Goal: Transaction & Acquisition: Purchase product/service

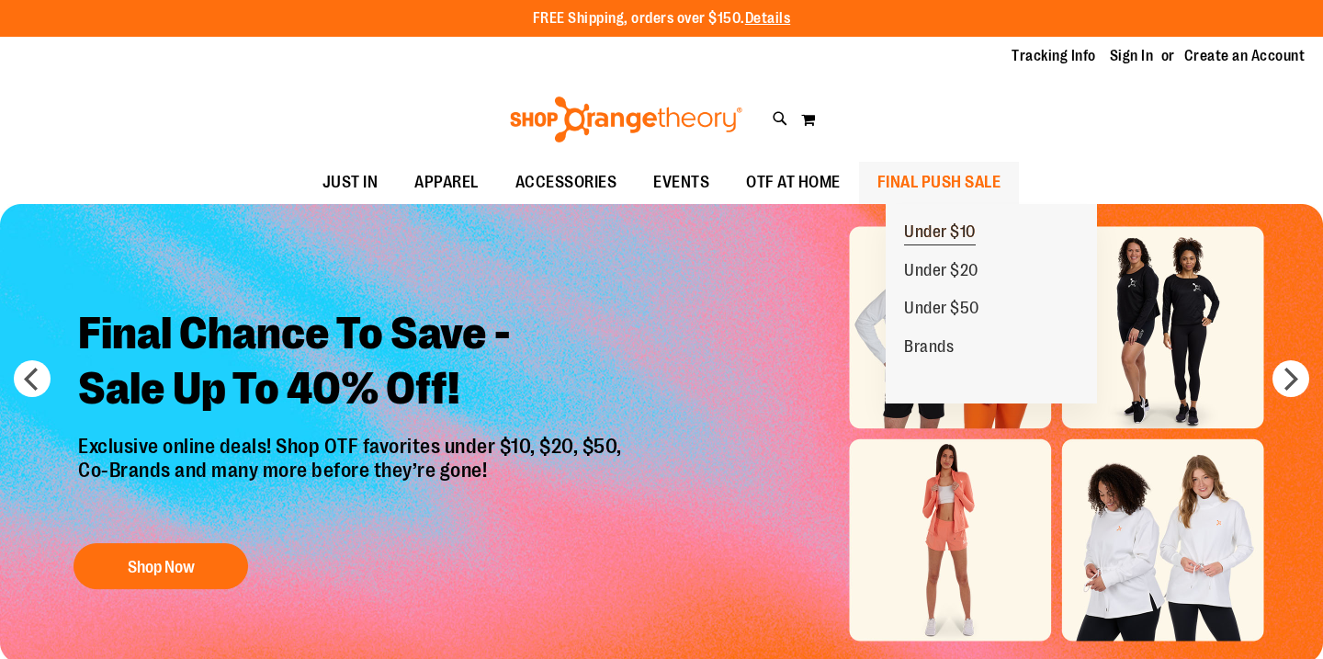
click at [959, 231] on span "Under $10" at bounding box center [940, 233] width 72 height 23
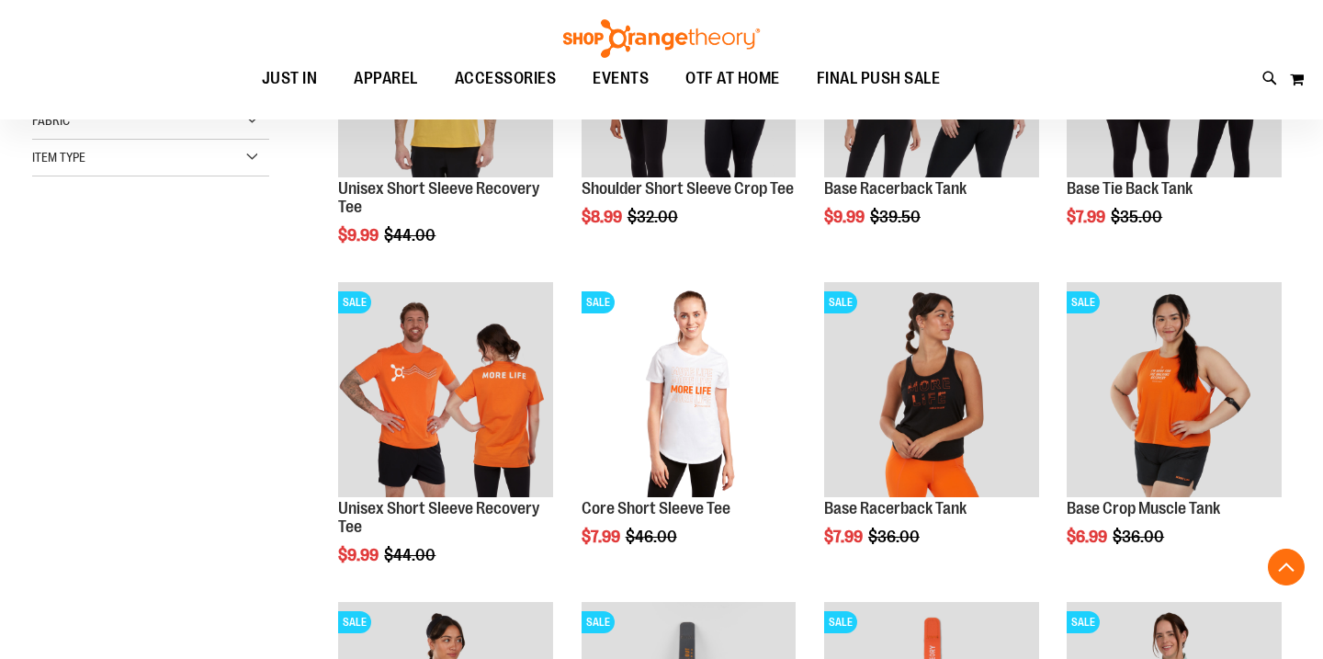
scroll to position [442, 0]
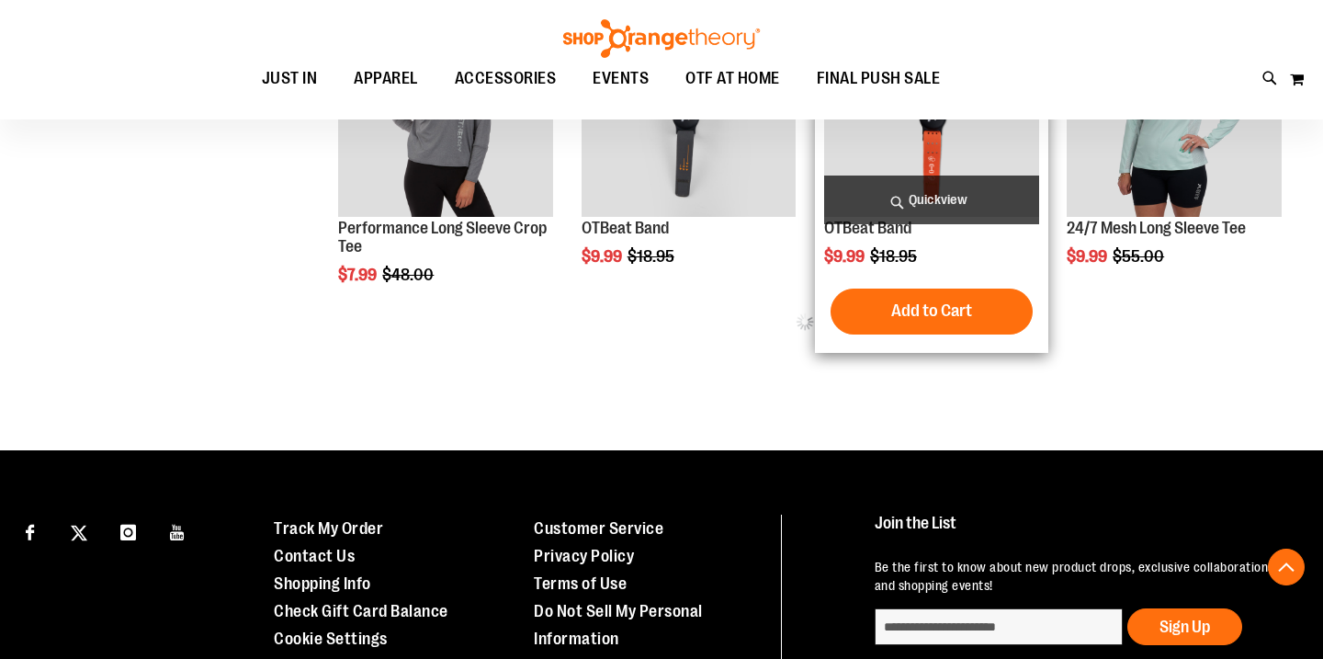
scroll to position [1028, 0]
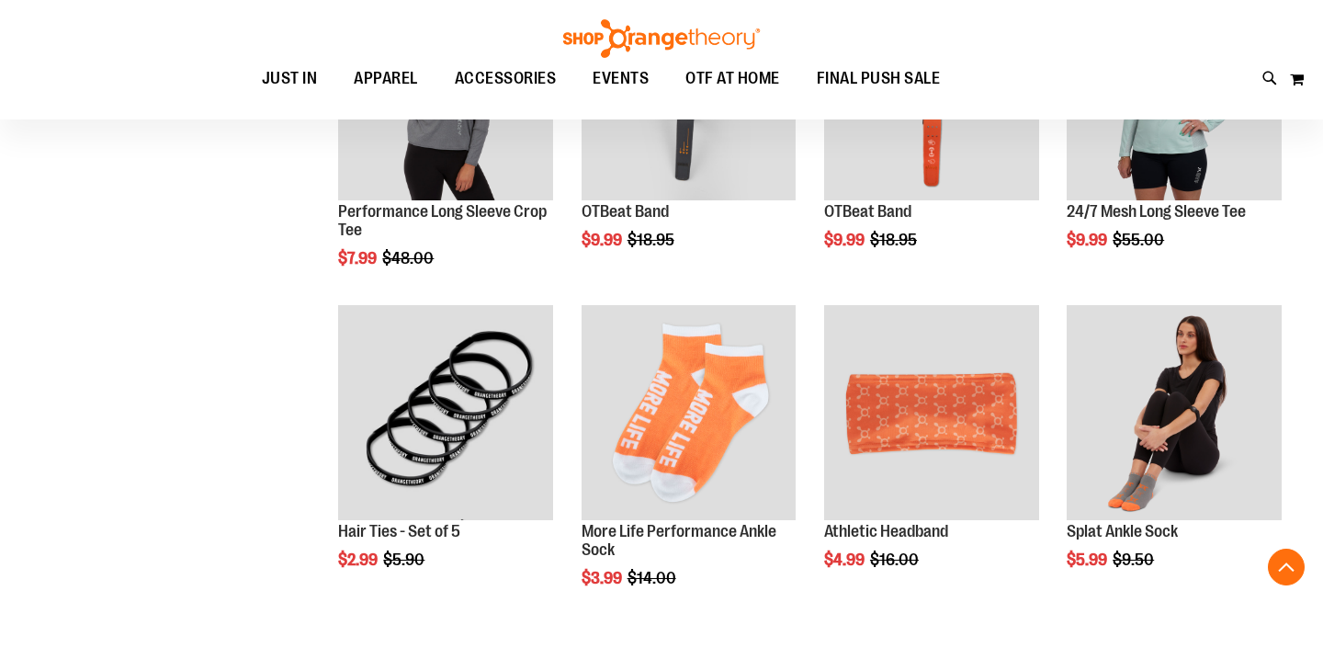
click at [651, 36] on img at bounding box center [661, 38] width 202 height 39
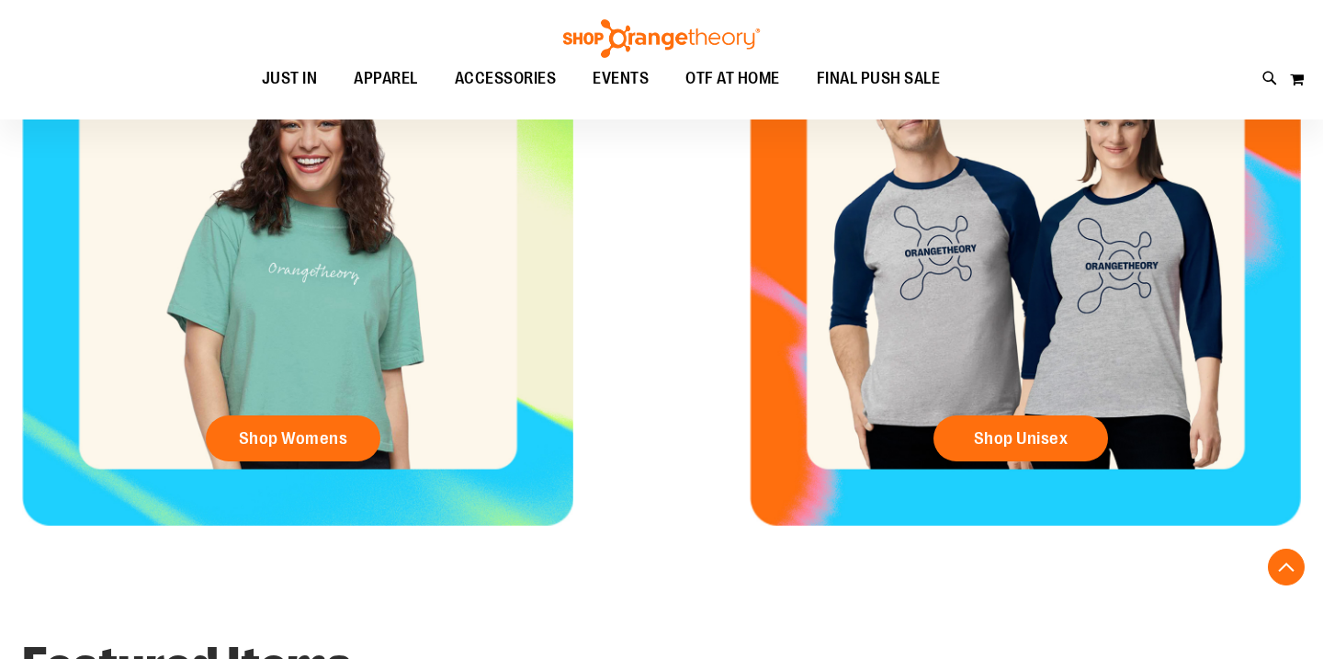
scroll to position [862, 0]
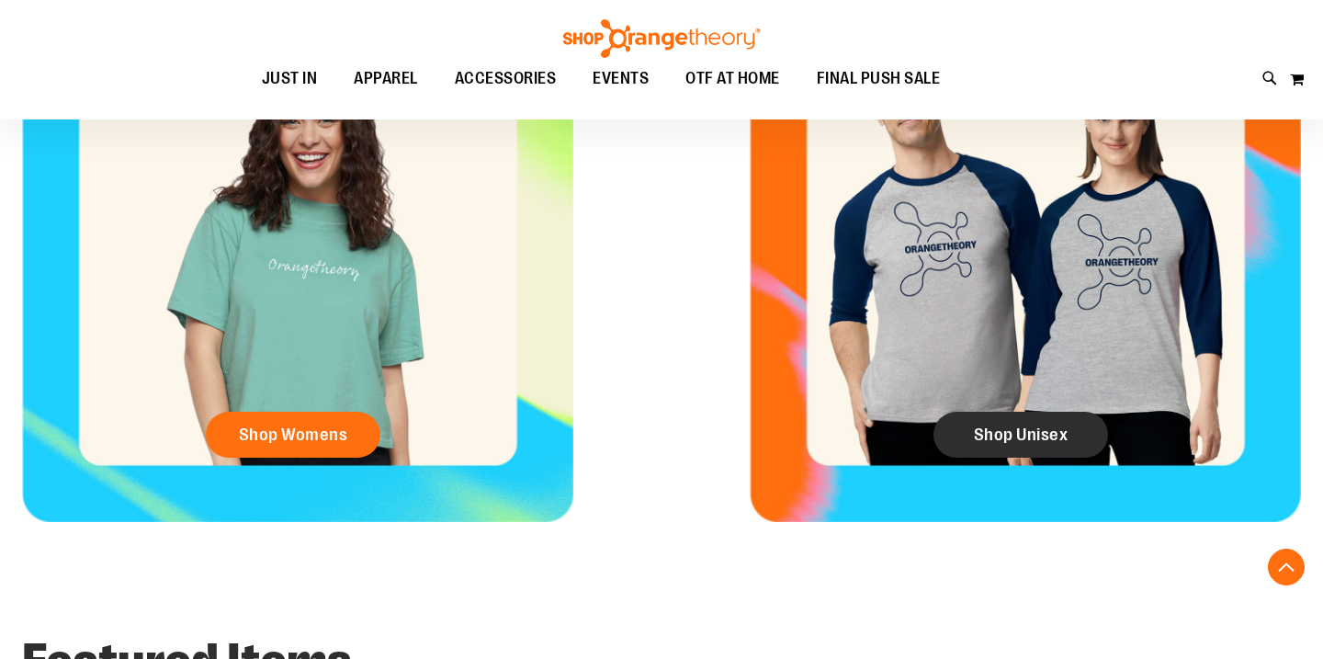
click at [1038, 426] on span "Shop Unisex" at bounding box center [1021, 434] width 95 height 20
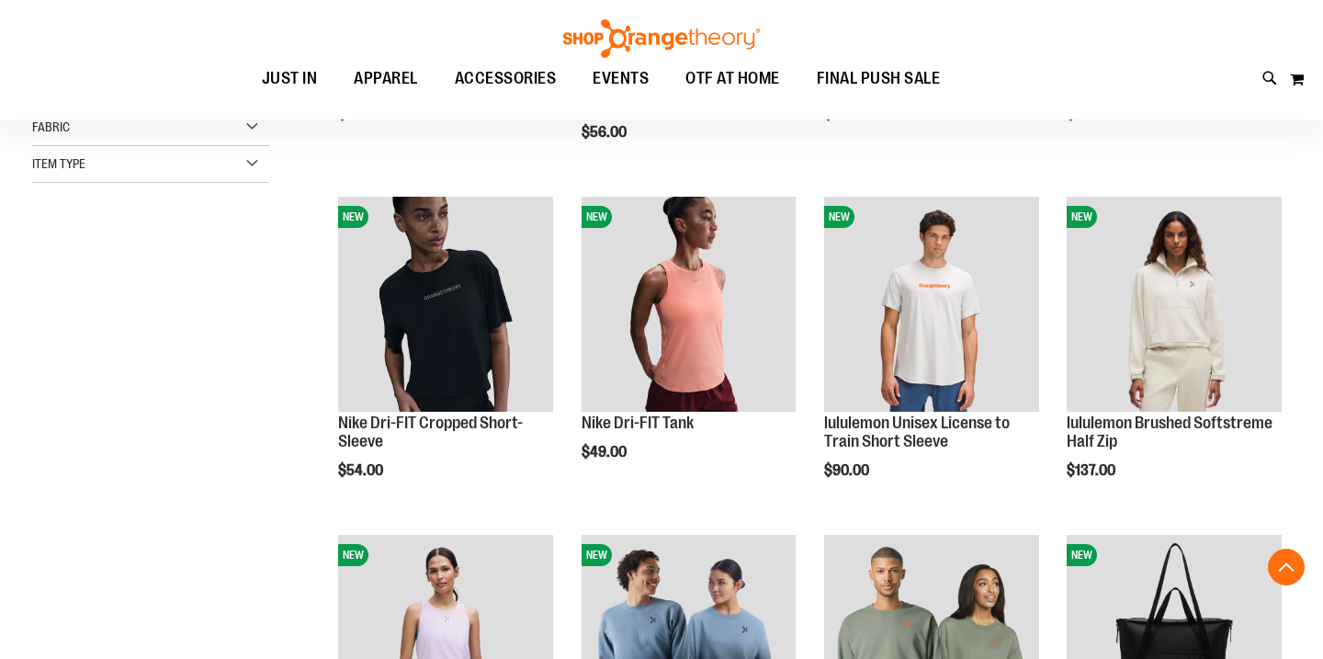
scroll to position [520, 0]
